Goal: Task Accomplishment & Management: Manage account settings

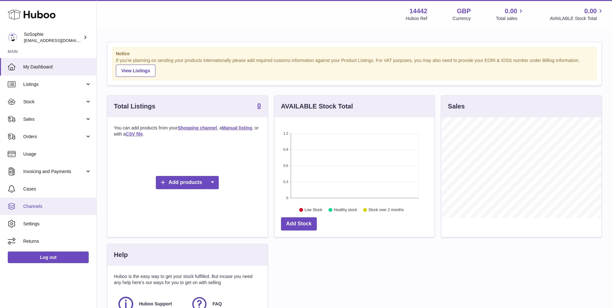
click at [55, 208] on span "Channels" at bounding box center [57, 206] width 68 height 6
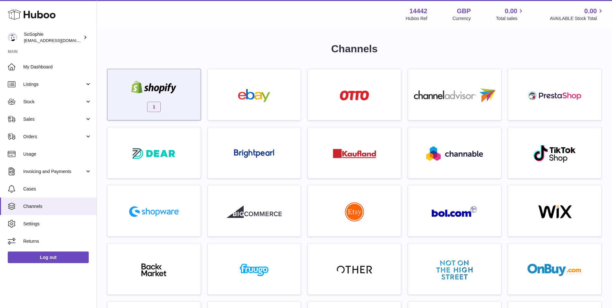
click at [188, 109] on div "1" at bounding box center [154, 96] width 87 height 41
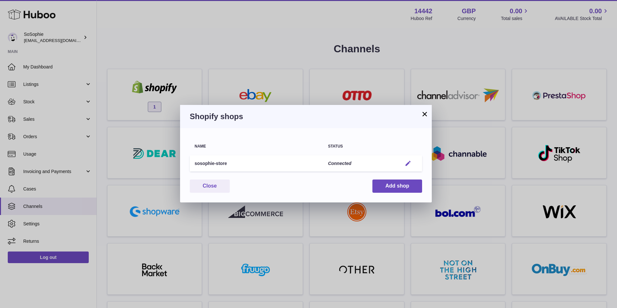
click at [408, 164] on em "button" at bounding box center [408, 163] width 7 height 7
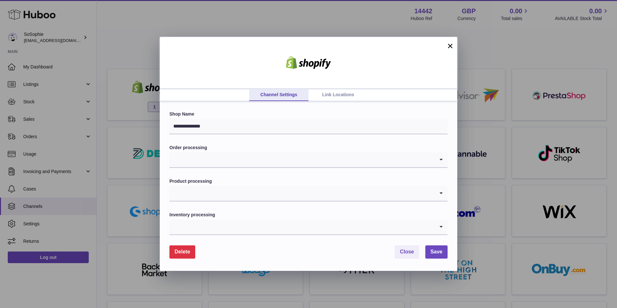
click at [227, 193] on input "Search for option" at bounding box center [301, 193] width 265 height 15
click at [257, 160] on input "Search for option" at bounding box center [301, 159] width 265 height 15
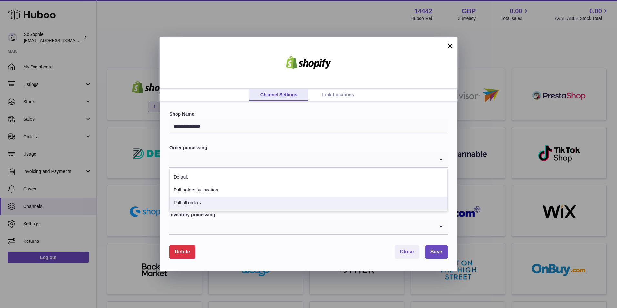
click at [246, 240] on form "**********" at bounding box center [308, 184] width 278 height 147
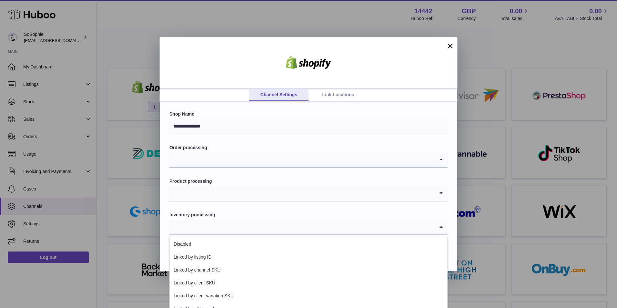
click at [256, 225] on input "Search for option" at bounding box center [301, 227] width 265 height 15
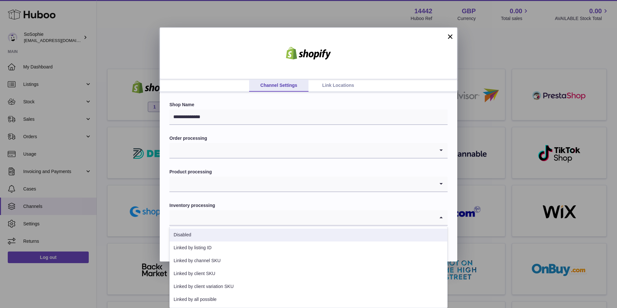
click at [290, 184] on input "Search for option" at bounding box center [301, 184] width 265 height 15
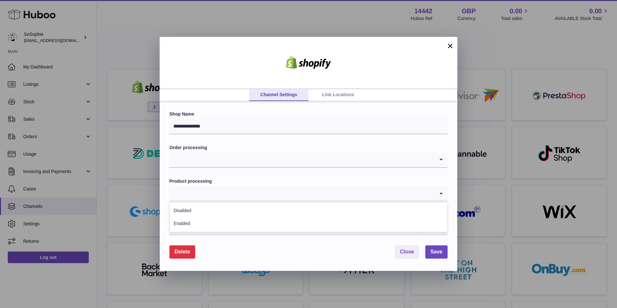
scroll to position [0, 0]
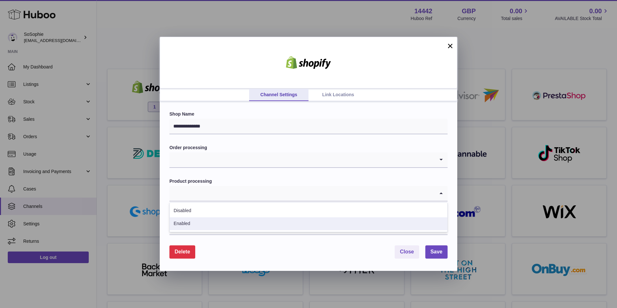
click at [267, 250] on div "Delete Close Save" at bounding box center [308, 251] width 278 height 13
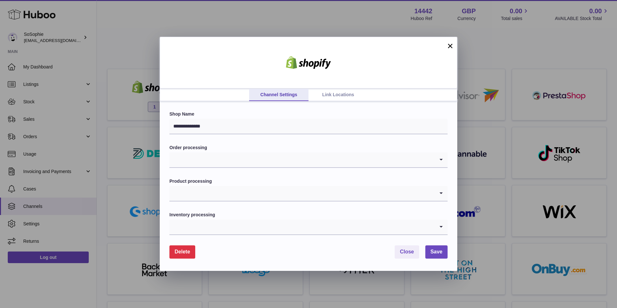
click at [274, 226] on input "Search for option" at bounding box center [301, 227] width 265 height 15
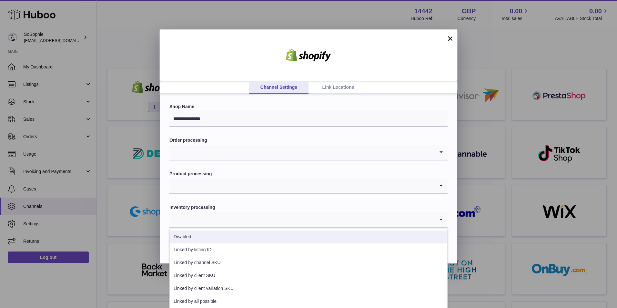
scroll to position [9, 0]
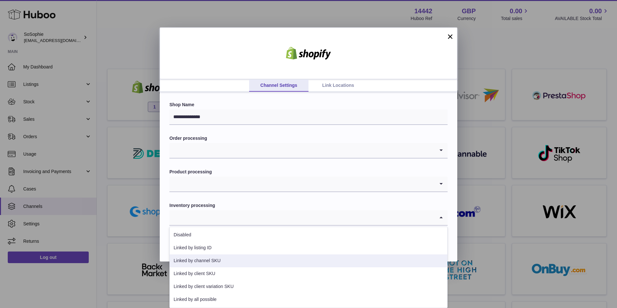
click at [343, 89] on link "Link Locations" at bounding box center [338, 85] width 59 height 12
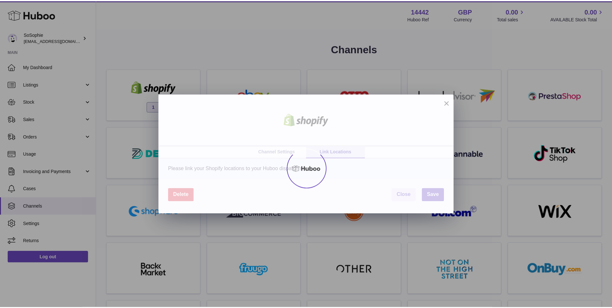
scroll to position [0, 0]
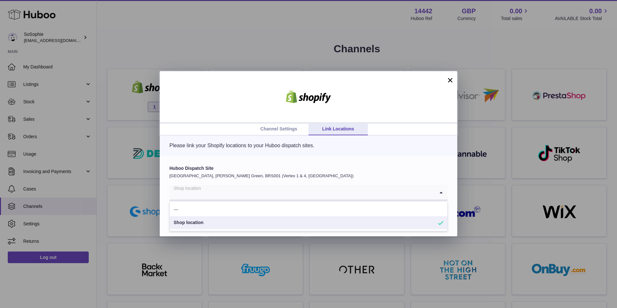
click at [288, 197] on input "Search for option" at bounding box center [301, 192] width 265 height 15
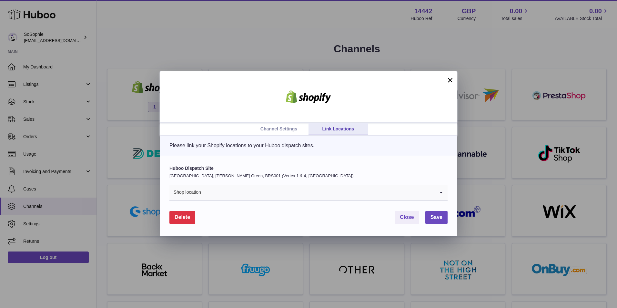
click at [306, 163] on div "Huboo Dispatch Site United Kingdom, Emerson's Green, BRS001 (Vertex 1 & 4, UK) …" at bounding box center [309, 196] width 298 height 81
click at [299, 133] on link "Channel Settings" at bounding box center [278, 129] width 59 height 12
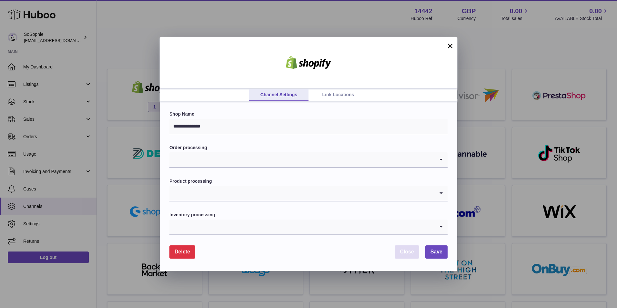
click at [410, 249] on span "Close" at bounding box center [407, 251] width 14 height 5
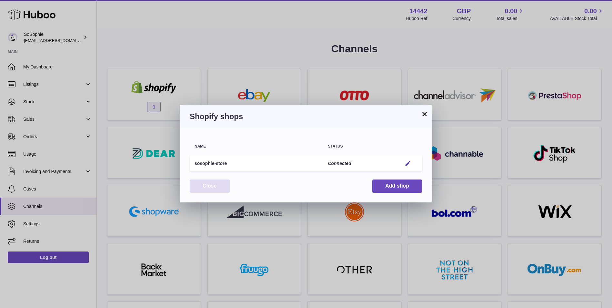
click at [225, 186] on button "Close" at bounding box center [210, 186] width 40 height 13
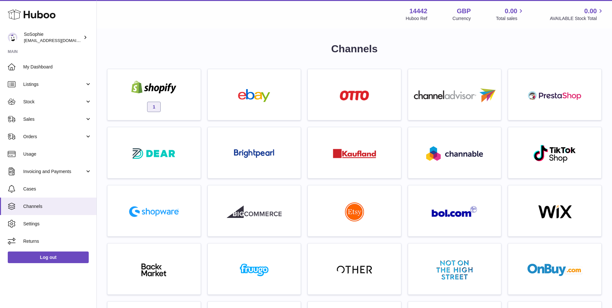
click at [180, 92] on img at bounding box center [154, 87] width 55 height 13
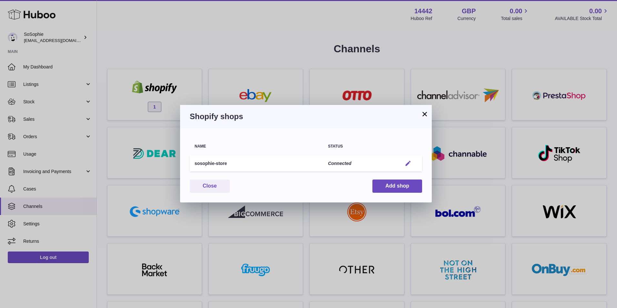
click at [412, 166] on button "Edit" at bounding box center [408, 163] width 12 height 7
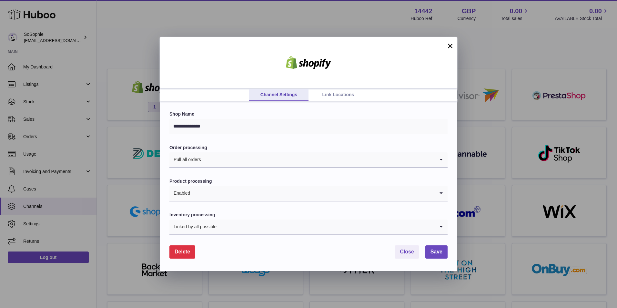
click at [334, 95] on link "Link Locations" at bounding box center [338, 95] width 59 height 12
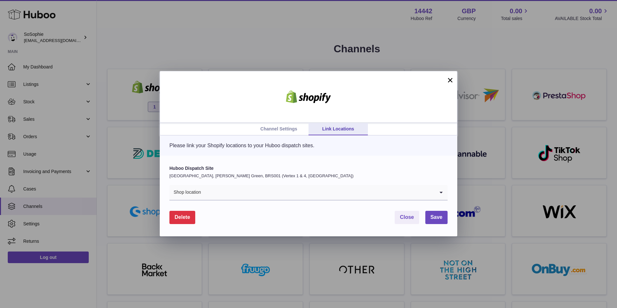
click at [301, 200] on input "Search for option" at bounding box center [317, 192] width 233 height 15
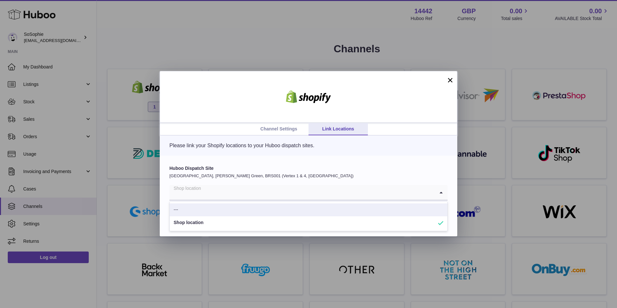
click at [289, 173] on p "United Kingdom, Emerson's Green, BRS001 (Vertex 1 & 4, UK)" at bounding box center [308, 176] width 278 height 6
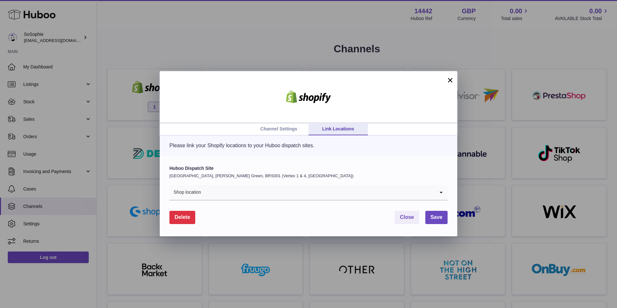
click at [285, 129] on link "Channel Settings" at bounding box center [278, 129] width 59 height 12
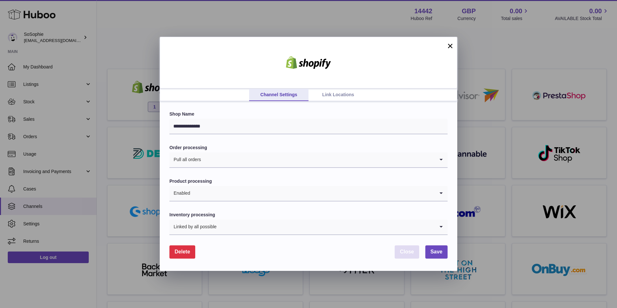
click at [411, 253] on span "Close" at bounding box center [407, 251] width 14 height 5
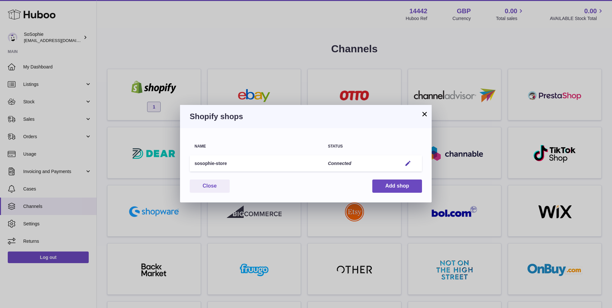
click at [424, 113] on button "×" at bounding box center [425, 114] width 8 height 8
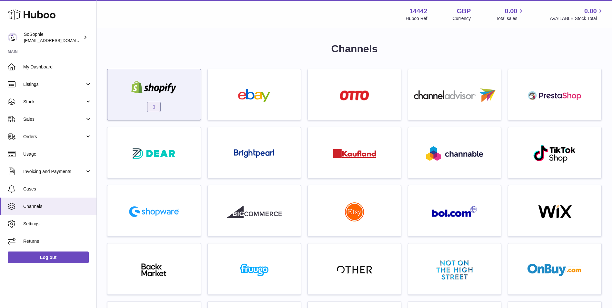
click at [164, 98] on div "1" at bounding box center [154, 96] width 87 height 41
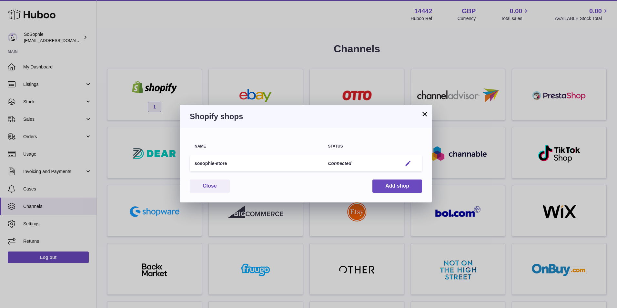
click at [404, 162] on button "Edit" at bounding box center [408, 163] width 12 height 7
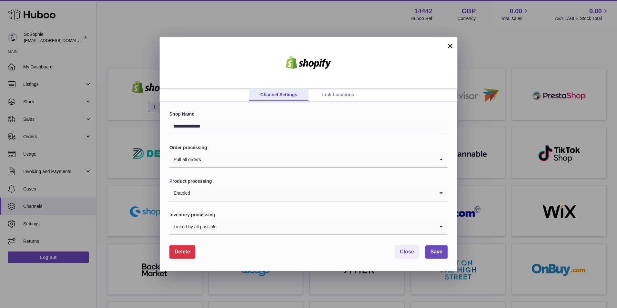
click at [334, 93] on link "Link Locations" at bounding box center [338, 95] width 59 height 12
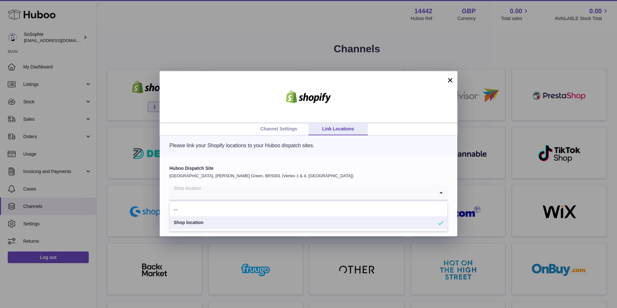
click at [329, 186] on input "Search for option" at bounding box center [301, 192] width 265 height 15
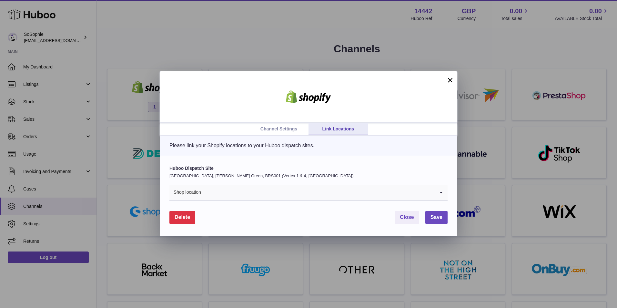
click at [327, 171] on div "Huboo Dispatch Site United Kingdom, Emerson's Green, BRS001 (Vertex 1 & 4, UK) …" at bounding box center [308, 182] width 278 height 35
click at [412, 216] on span "Close" at bounding box center [407, 216] width 14 height 5
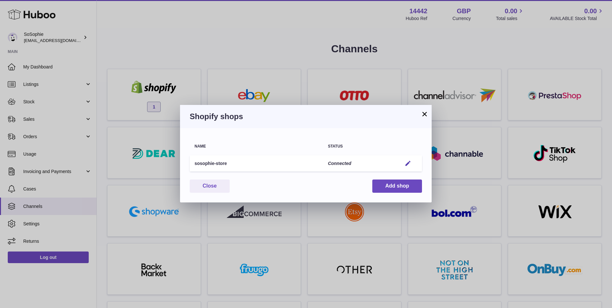
click at [426, 114] on button "×" at bounding box center [425, 114] width 8 height 8
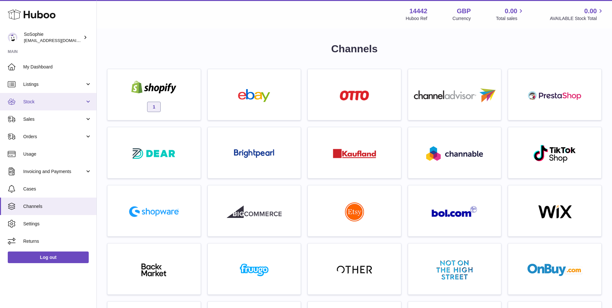
click at [59, 104] on span "Stock" at bounding box center [54, 102] width 62 height 6
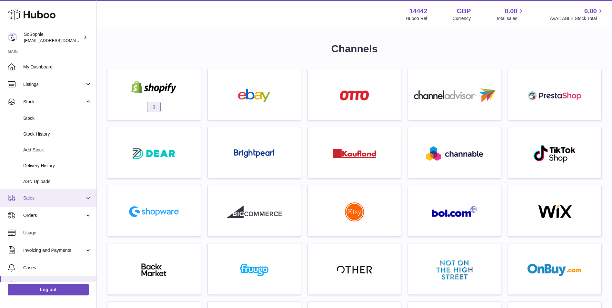
click at [56, 197] on span "Sales" at bounding box center [54, 198] width 62 height 6
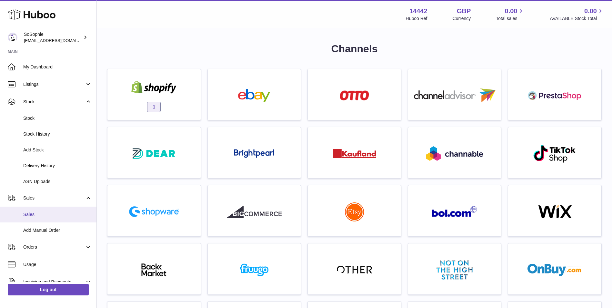
click at [52, 218] on span "Sales" at bounding box center [57, 214] width 68 height 6
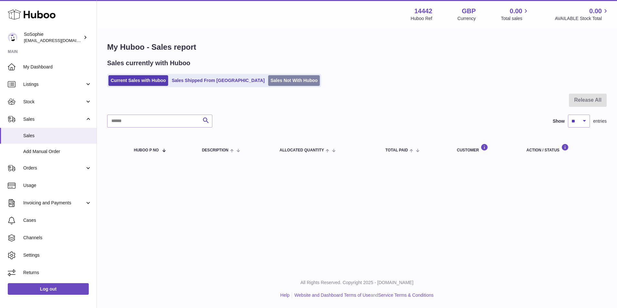
click at [268, 81] on link "Sales Not With Huboo" at bounding box center [294, 80] width 52 height 11
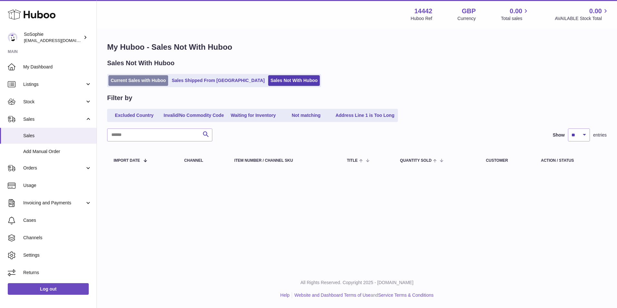
click at [151, 76] on link "Current Sales with Huboo" at bounding box center [138, 80] width 60 height 11
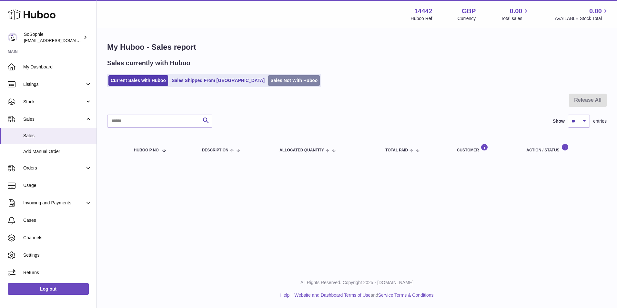
click at [270, 82] on link "Sales Not With Huboo" at bounding box center [294, 80] width 52 height 11
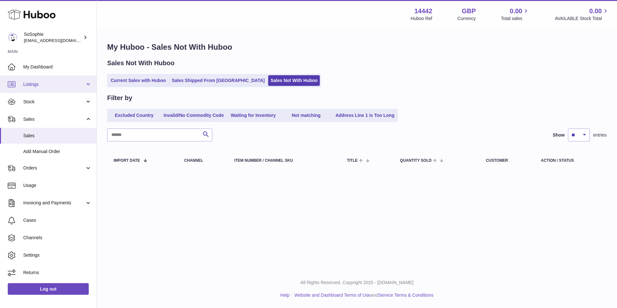
click at [50, 88] on link "Listings" at bounding box center [48, 84] width 97 height 17
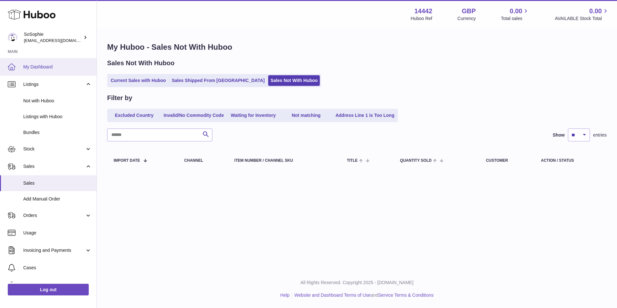
click at [57, 70] on link "My Dashboard" at bounding box center [48, 66] width 97 height 17
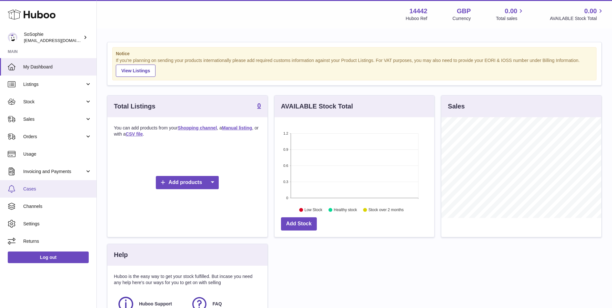
scroll to position [101, 160]
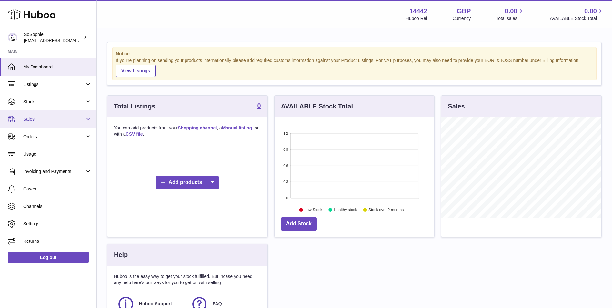
click at [68, 115] on link "Sales" at bounding box center [48, 118] width 97 height 17
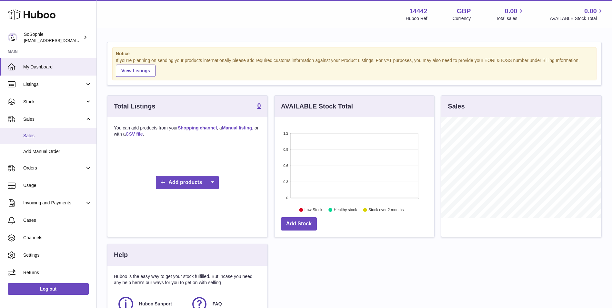
click at [63, 136] on span "Sales" at bounding box center [57, 136] width 68 height 6
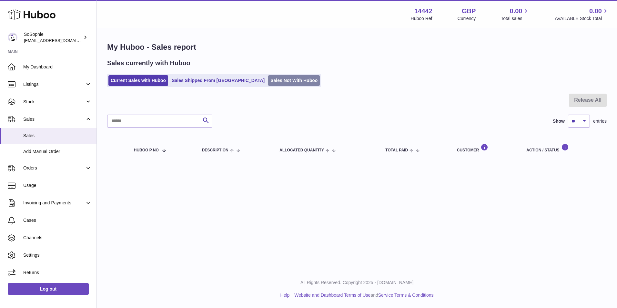
click at [268, 77] on link "Sales Not With Huboo" at bounding box center [294, 80] width 52 height 11
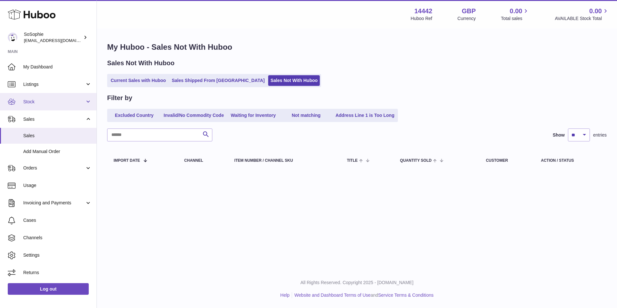
click at [62, 107] on link "Stock" at bounding box center [48, 101] width 97 height 17
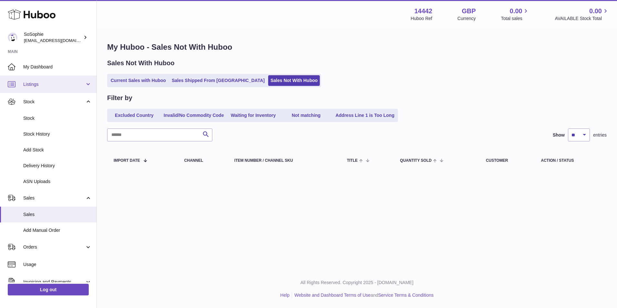
click at [44, 78] on link "Listings" at bounding box center [48, 84] width 97 height 17
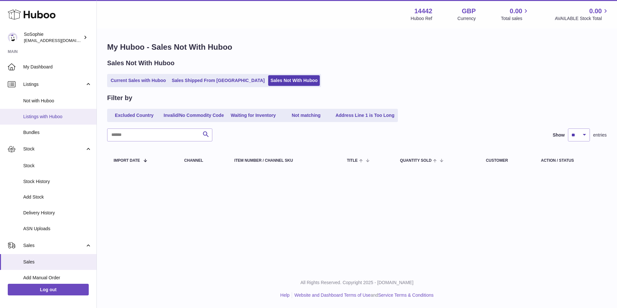
click at [48, 118] on span "Listings with Huboo" at bounding box center [57, 117] width 68 height 6
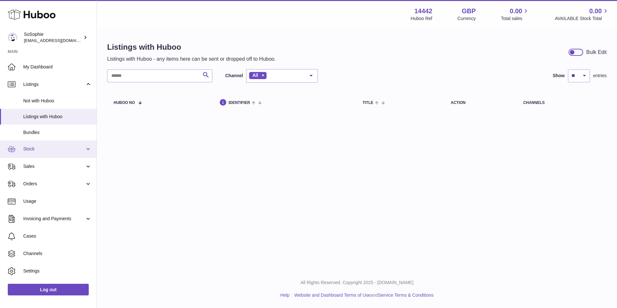
scroll to position [15, 0]
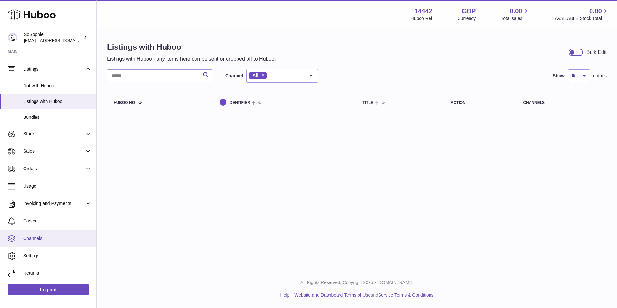
click at [53, 245] on link "Channels" at bounding box center [48, 238] width 97 height 17
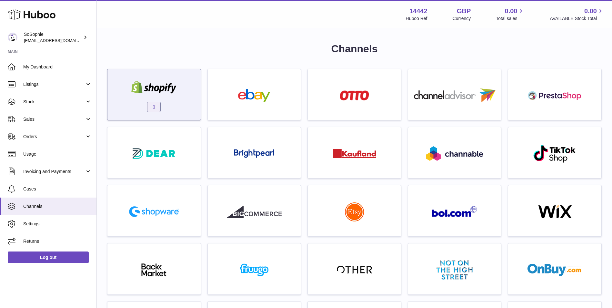
click at [187, 101] on div "1" at bounding box center [154, 96] width 87 height 41
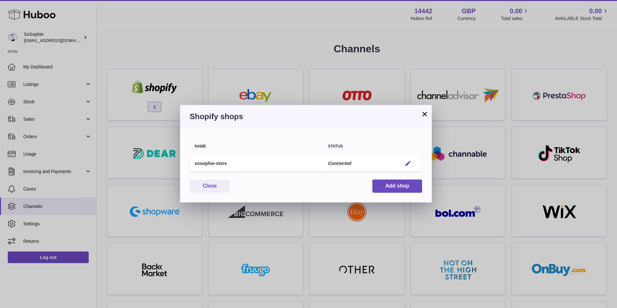
drag, startPoint x: 427, startPoint y: 112, endPoint x: 363, endPoint y: 112, distance: 64.9
click at [427, 112] on button "×" at bounding box center [425, 114] width 8 height 8
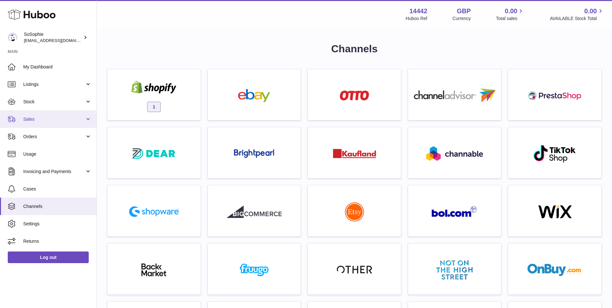
click at [50, 125] on link "Sales" at bounding box center [48, 118] width 97 height 17
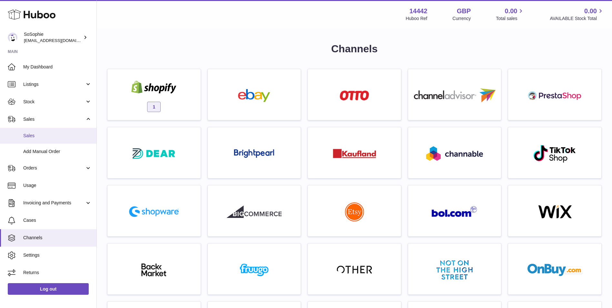
click at [51, 138] on span "Sales" at bounding box center [57, 136] width 68 height 6
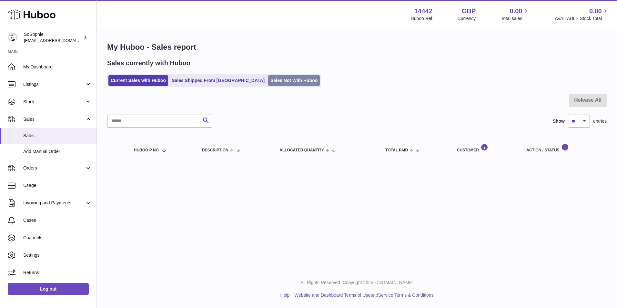
click at [271, 84] on link "Sales Not With Huboo" at bounding box center [294, 80] width 52 height 11
